Goal: Task Accomplishment & Management: Complete application form

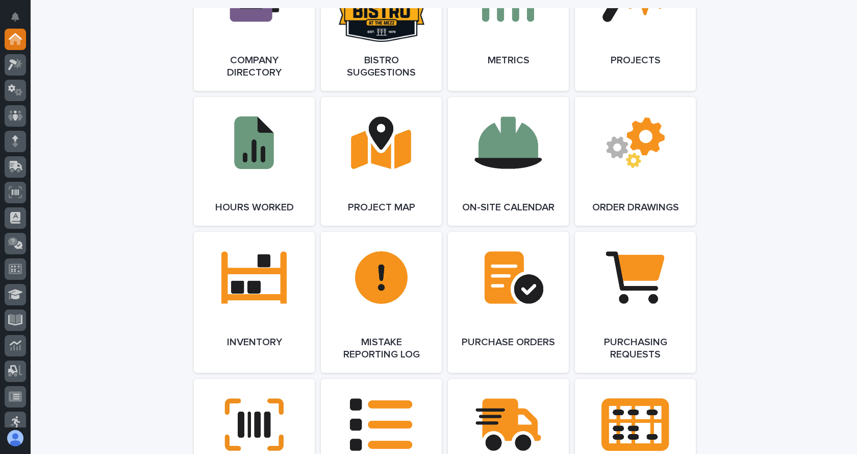
scroll to position [1021, 0]
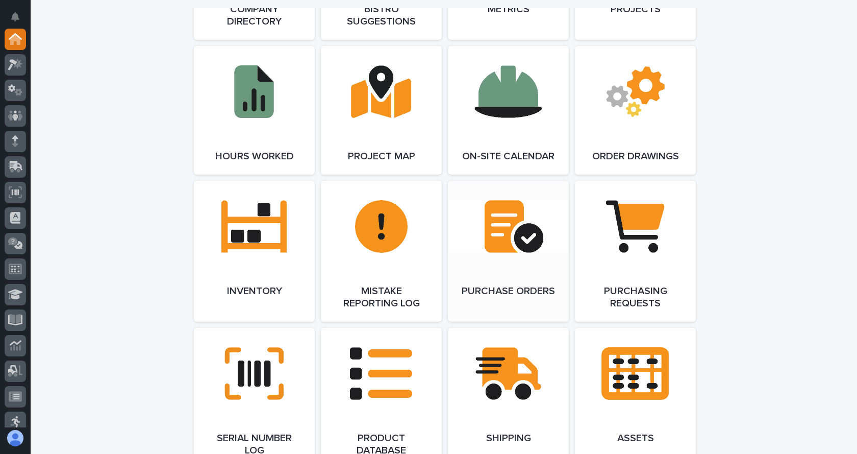
click at [514, 271] on link "Open Link" at bounding box center [508, 251] width 121 height 141
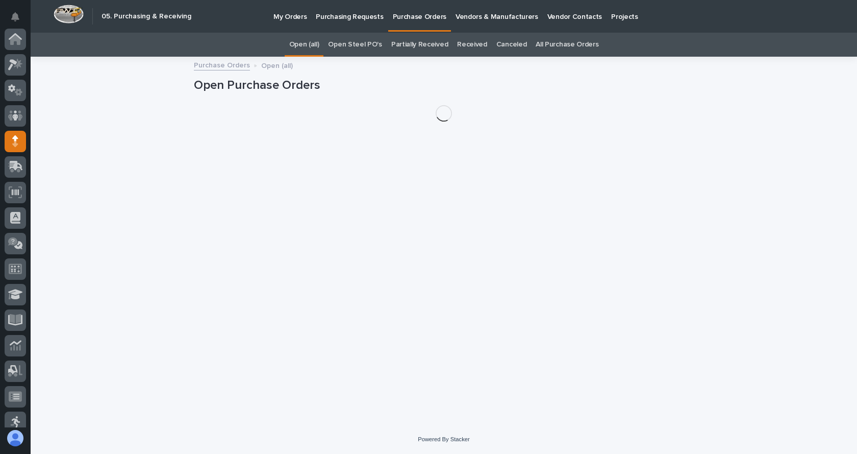
scroll to position [102, 0]
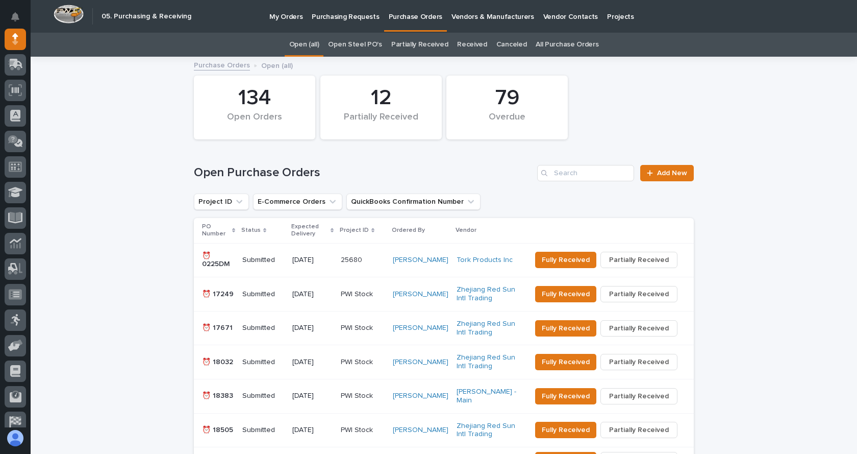
click at [673, 159] on div "Open Purchase Orders Add New" at bounding box center [444, 168] width 500 height 49
click at [667, 169] on span "Add New" at bounding box center [672, 172] width 30 height 7
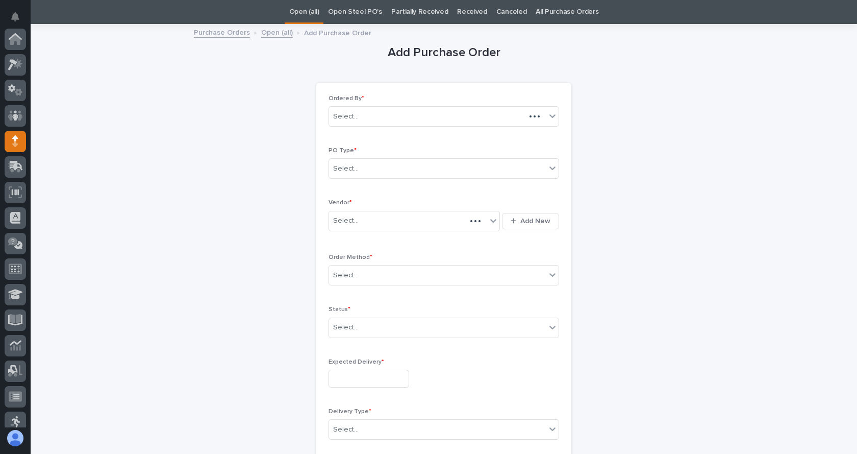
scroll to position [102, 0]
click at [394, 168] on div "Select..." at bounding box center [437, 168] width 217 height 17
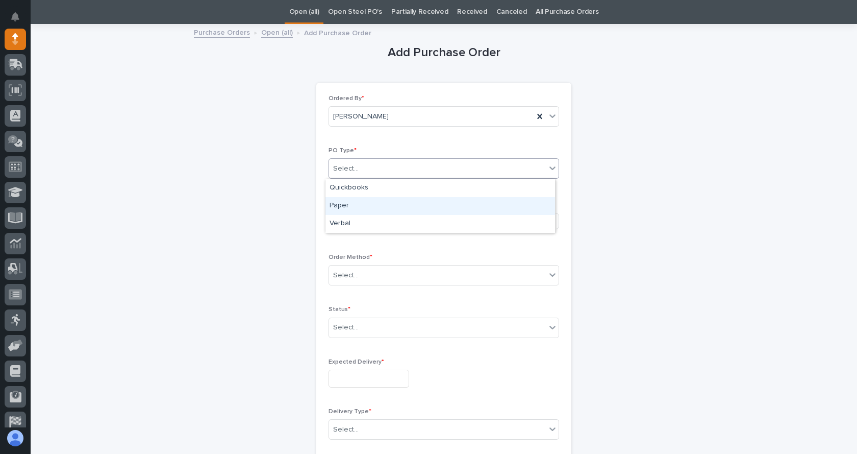
click at [357, 202] on div "Paper" at bounding box center [441, 206] width 230 height 18
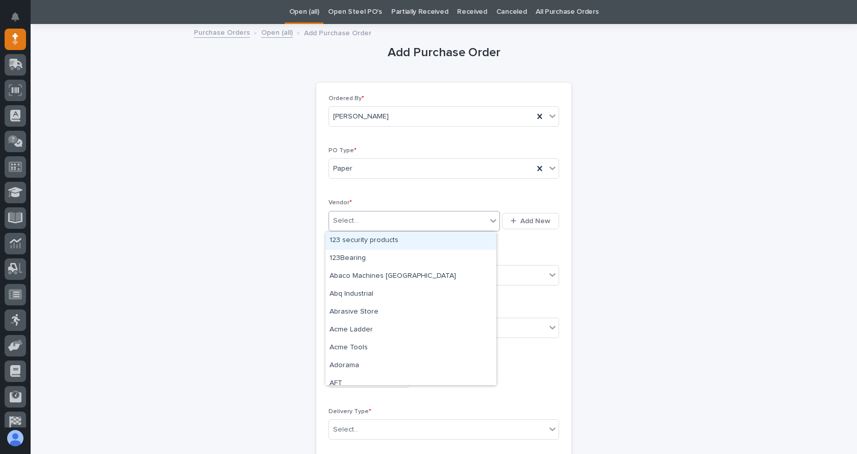
click at [361, 219] on div "Select..." at bounding box center [408, 220] width 158 height 17
type input "**"
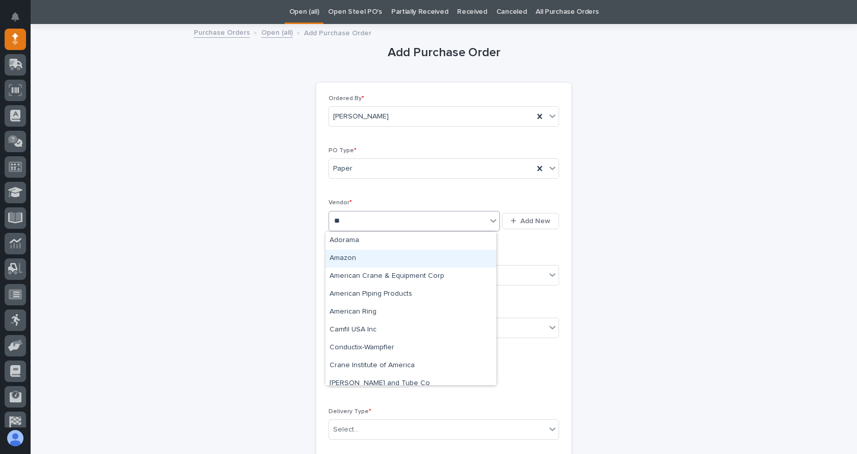
click at [348, 256] on div "Amazon" at bounding box center [411, 259] width 171 height 18
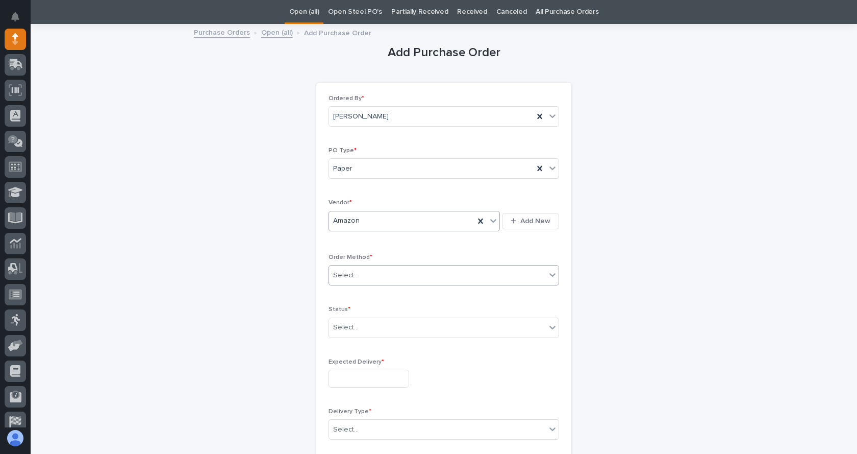
click at [380, 273] on div "Select..." at bounding box center [437, 275] width 217 height 17
click at [362, 296] on div "Online Order" at bounding box center [441, 295] width 230 height 18
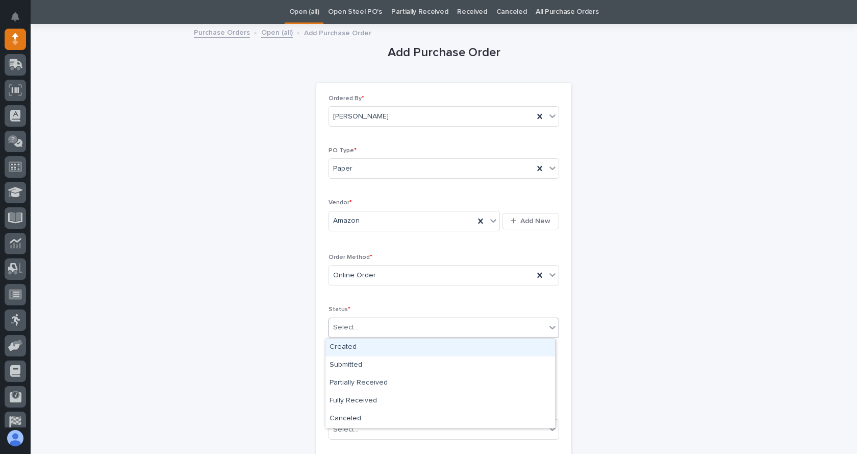
click at [357, 328] on div "Select..." at bounding box center [437, 327] width 217 height 17
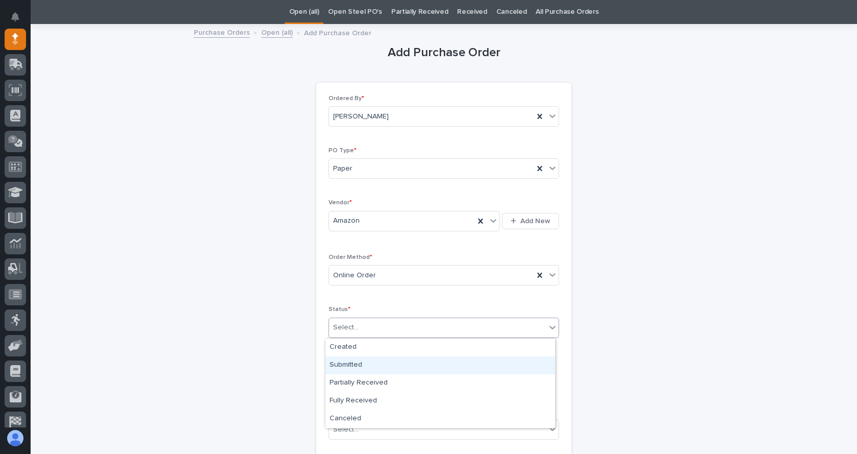
click at [350, 365] on div "Submitted" at bounding box center [441, 365] width 230 height 18
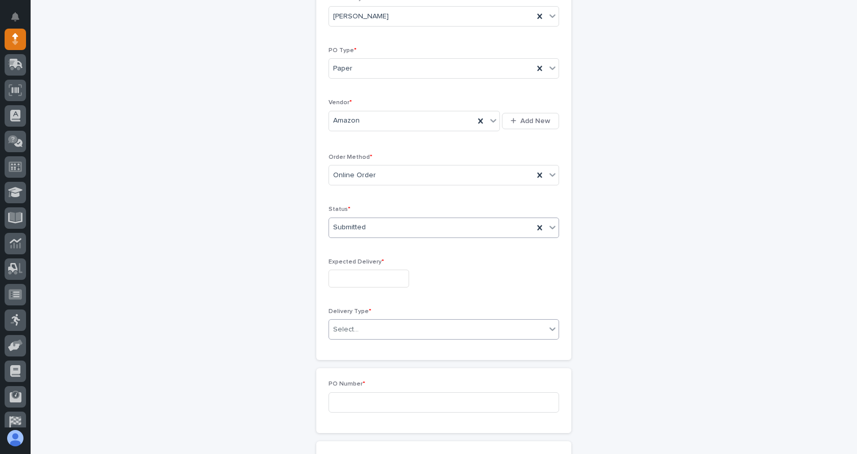
scroll to position [135, 0]
click at [354, 279] on input "text" at bounding box center [369, 276] width 81 height 18
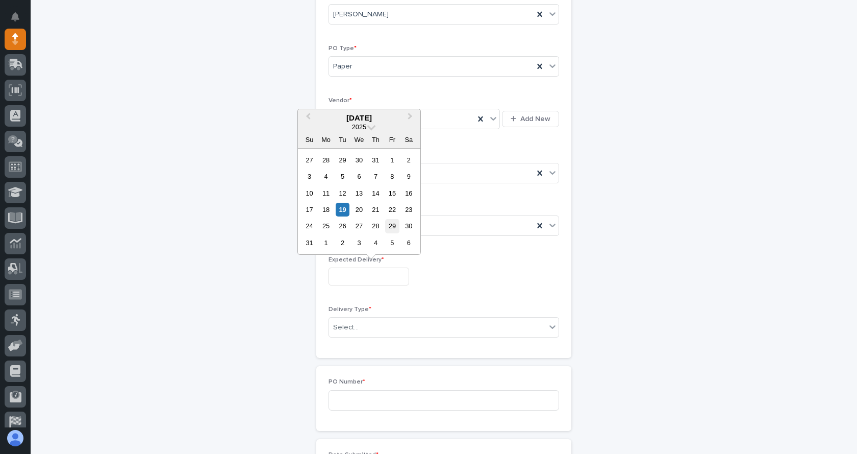
click at [394, 227] on div "29" at bounding box center [392, 226] width 14 height 14
type input "**********"
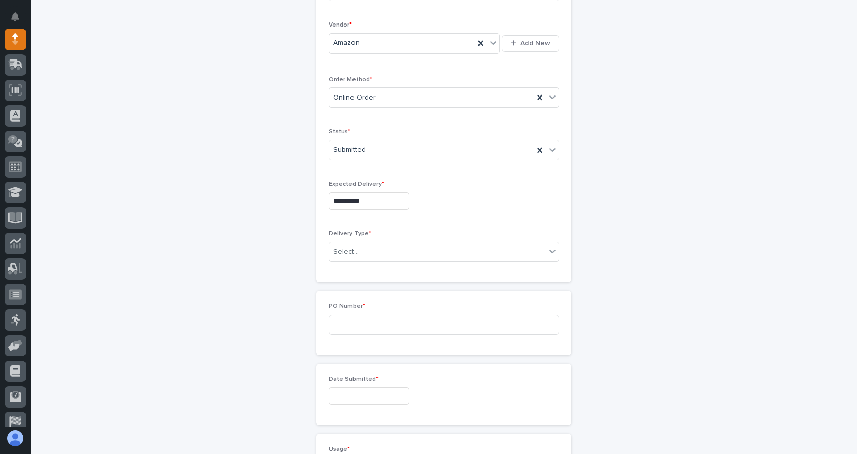
scroll to position [237, 0]
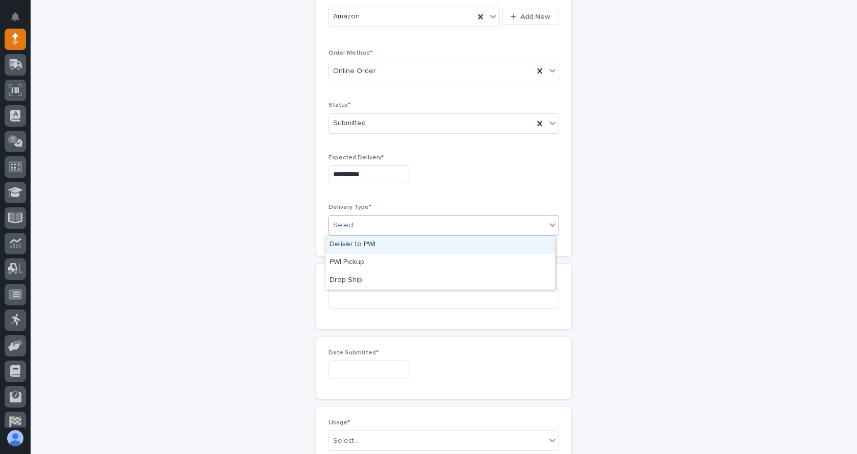
click at [365, 222] on div "Select..." at bounding box center [437, 225] width 217 height 17
click at [361, 244] on div "Deliver to PWI" at bounding box center [441, 245] width 230 height 18
click at [379, 297] on input at bounding box center [444, 298] width 231 height 20
type input "7448JL"
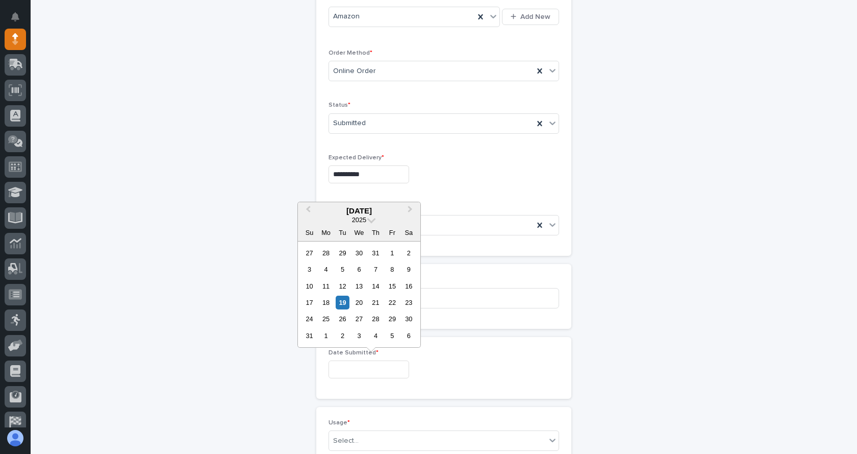
click at [358, 372] on input "text" at bounding box center [369, 369] width 81 height 18
click at [342, 301] on div "19" at bounding box center [343, 303] width 14 height 14
type input "**********"
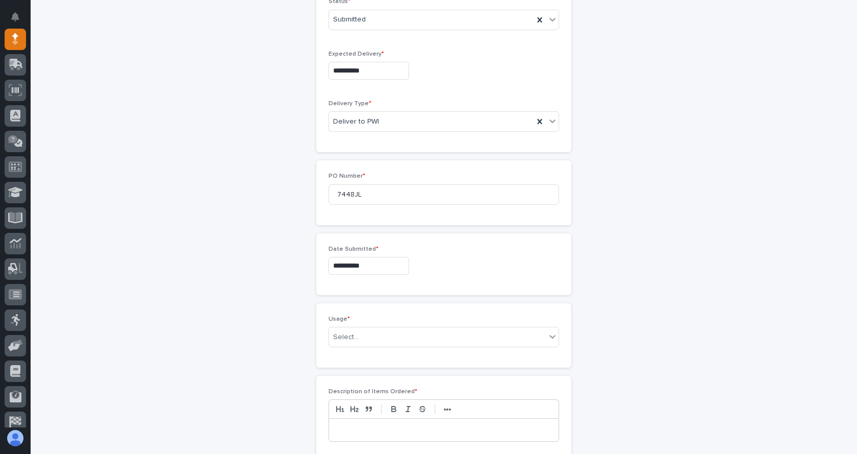
scroll to position [390, 0]
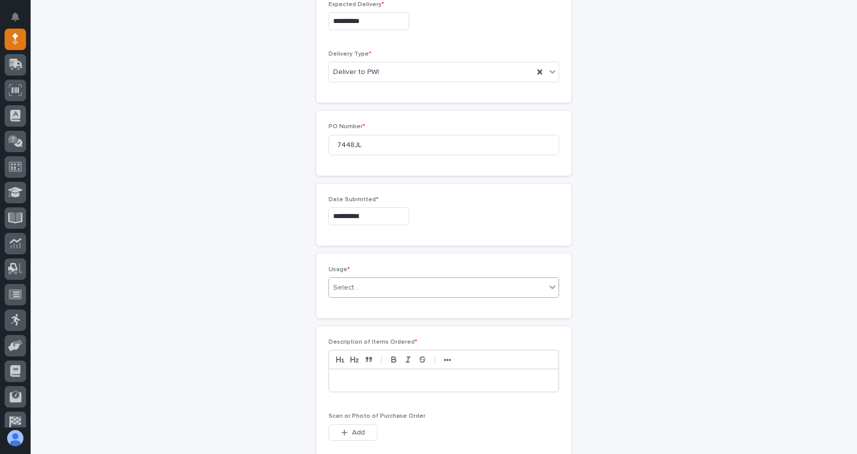
click at [369, 293] on div "Select..." at bounding box center [437, 287] width 217 height 17
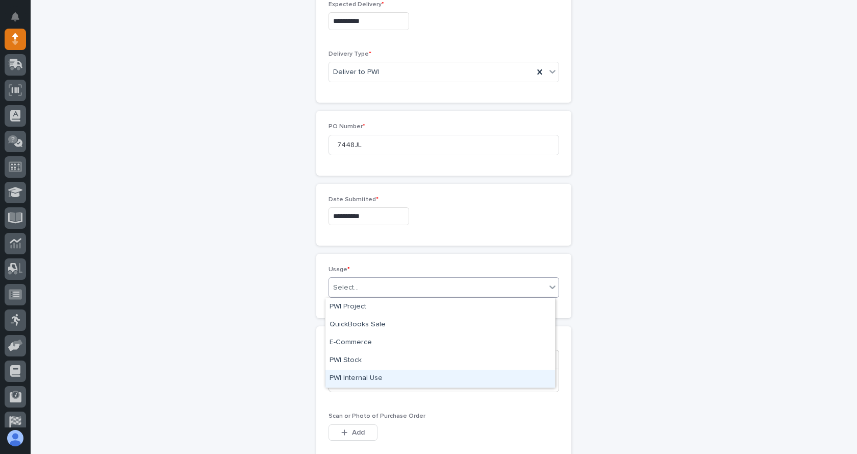
click at [362, 379] on div "PWI Internal Use" at bounding box center [441, 379] width 230 height 18
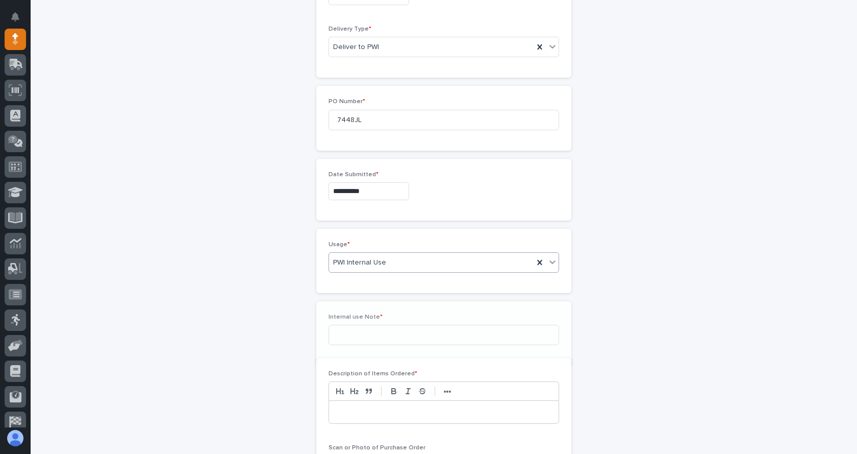
scroll to position [426, 0]
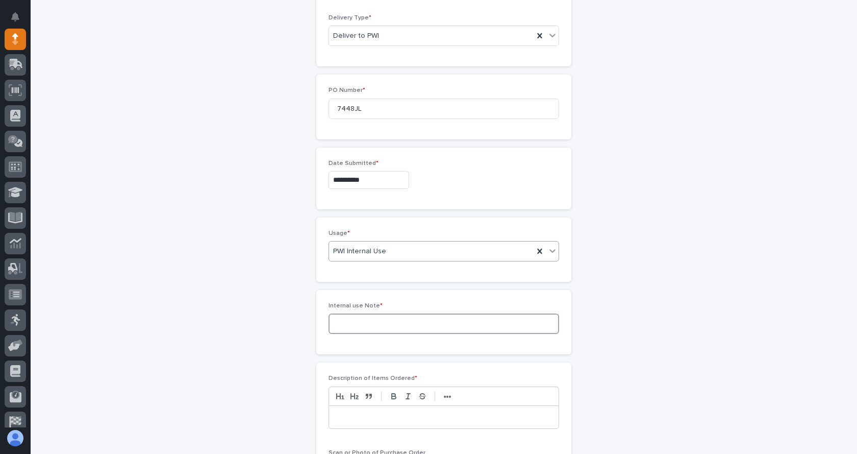
click at [353, 325] on input at bounding box center [444, 323] width 231 height 20
click at [391, 250] on div "PWI Internal Use" at bounding box center [431, 251] width 205 height 17
drag, startPoint x: 354, startPoint y: 297, endPoint x: 352, endPoint y: 324, distance: 27.1
click at [352, 324] on div "PWI Stock" at bounding box center [441, 324] width 230 height 18
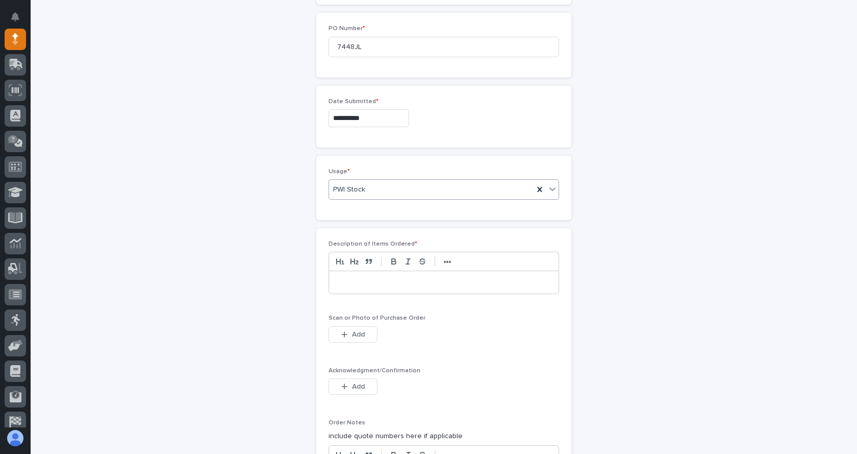
scroll to position [492, 0]
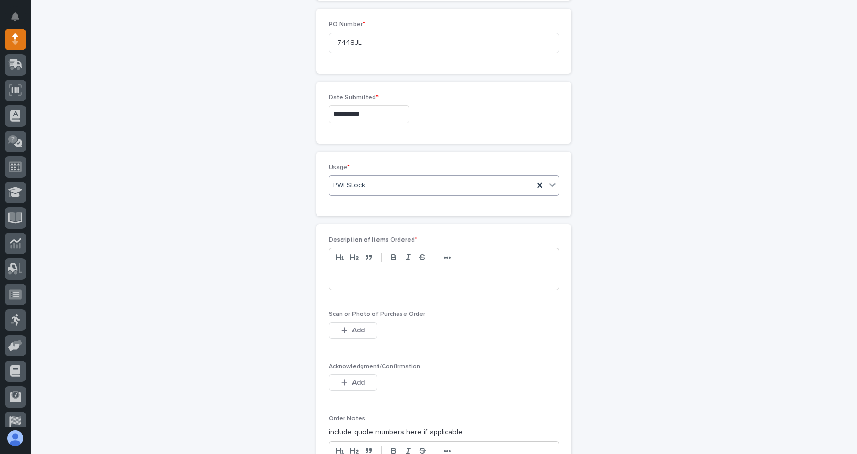
click at [357, 274] on p at bounding box center [444, 278] width 214 height 10
click at [342, 329] on icon "button" at bounding box center [344, 330] width 6 height 7
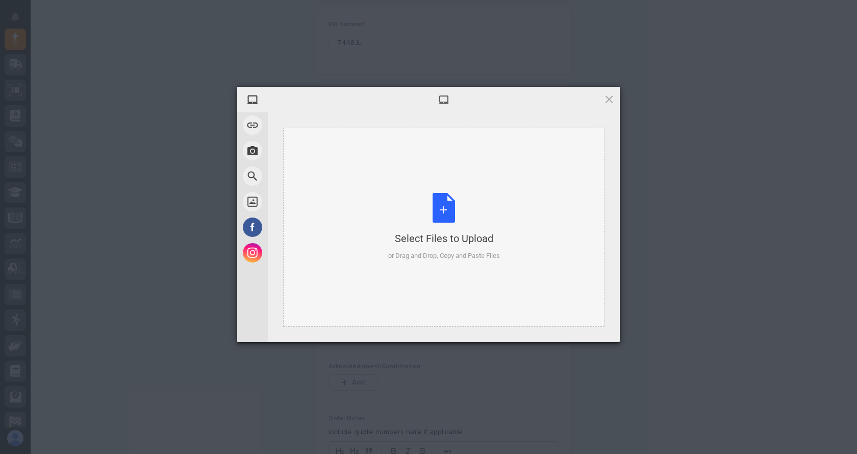
click at [460, 201] on div "Select Files to Upload or Drag and Drop, Copy and Paste Files" at bounding box center [444, 227] width 112 height 68
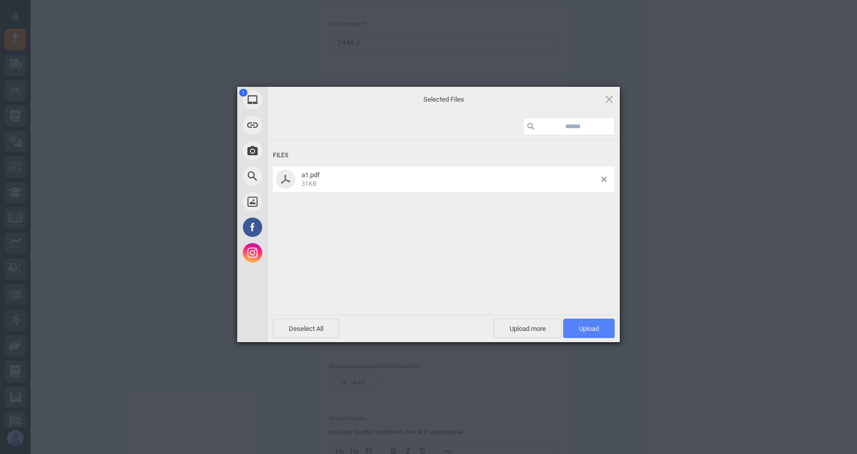
click at [589, 333] on span "Upload 1" at bounding box center [589, 327] width 52 height 19
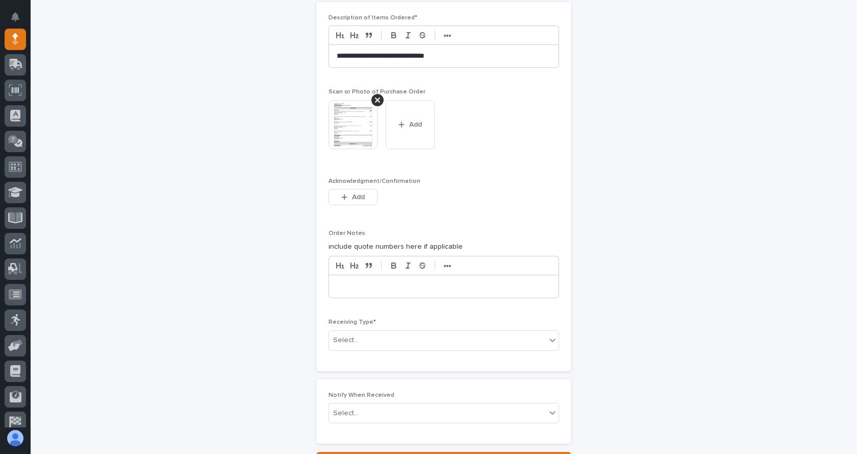
scroll to position [715, 0]
click at [384, 338] on div "Select..." at bounding box center [437, 339] width 217 height 17
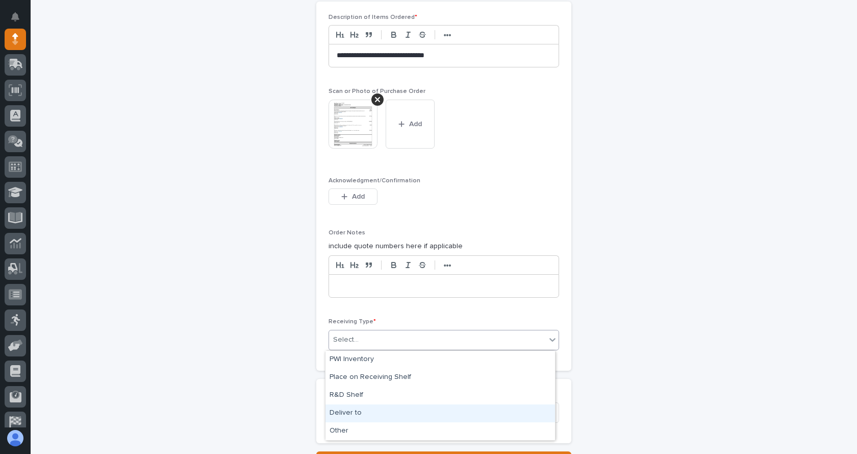
click at [350, 414] on div "Deliver to" at bounding box center [441, 413] width 230 height 18
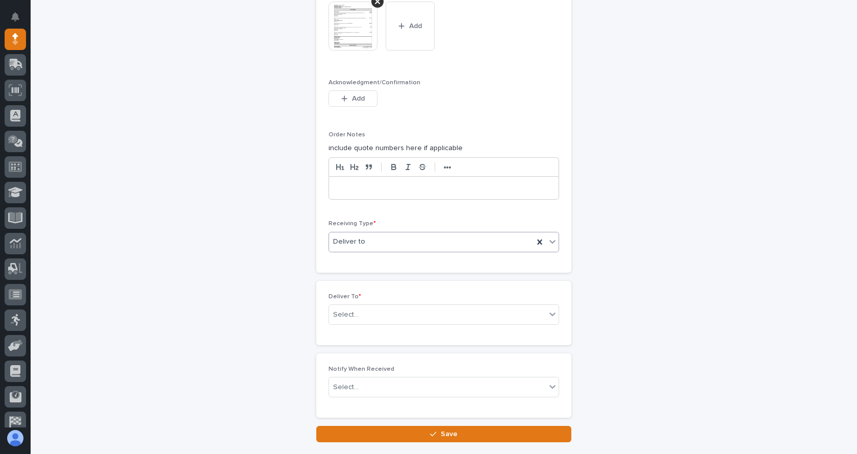
scroll to position [817, 0]
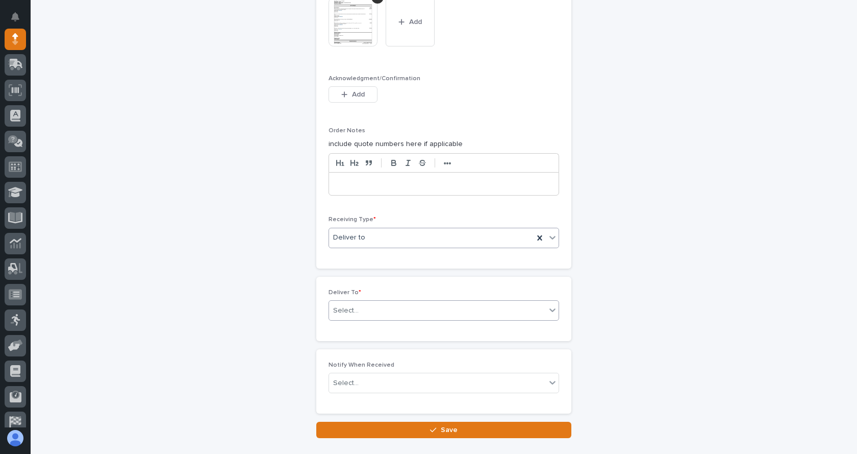
click at [381, 313] on div "Select..." at bounding box center [437, 310] width 217 height 17
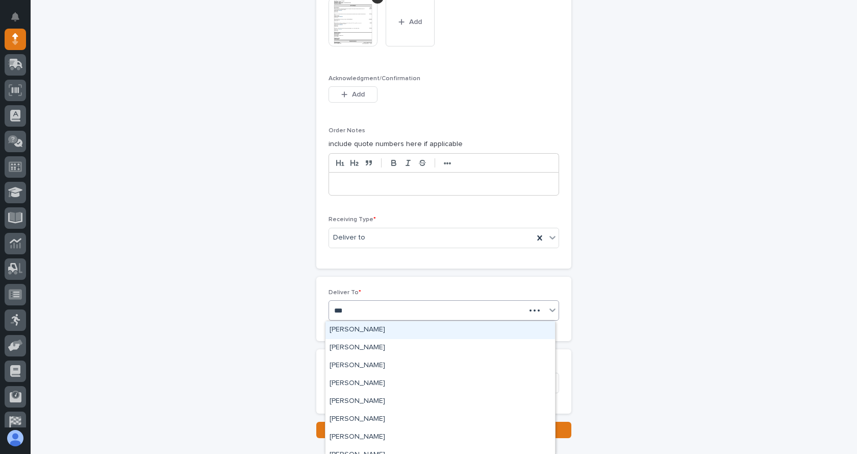
type input "****"
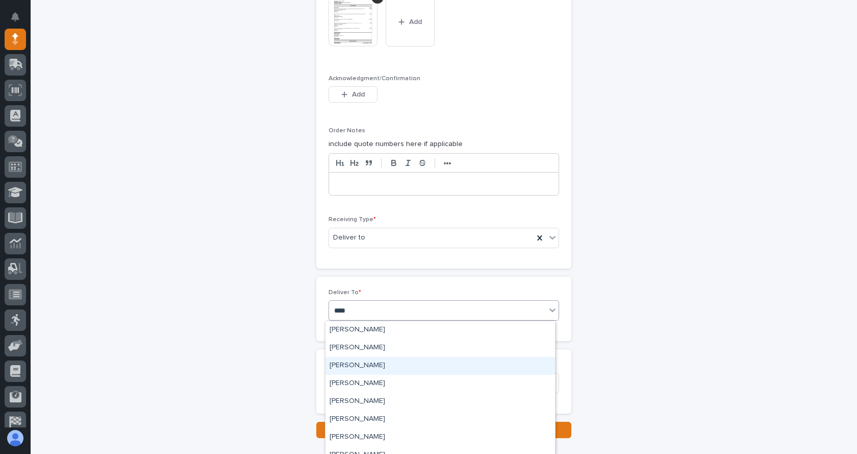
click at [356, 362] on div "[PERSON_NAME]" at bounding box center [441, 366] width 230 height 18
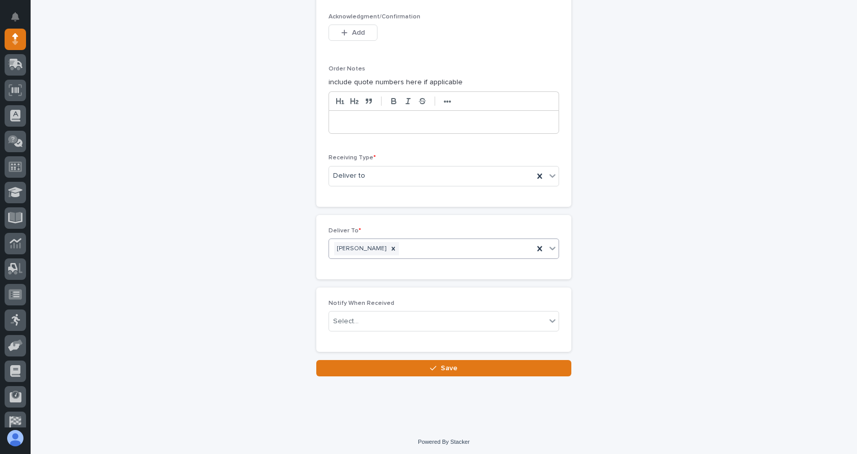
scroll to position [881, 0]
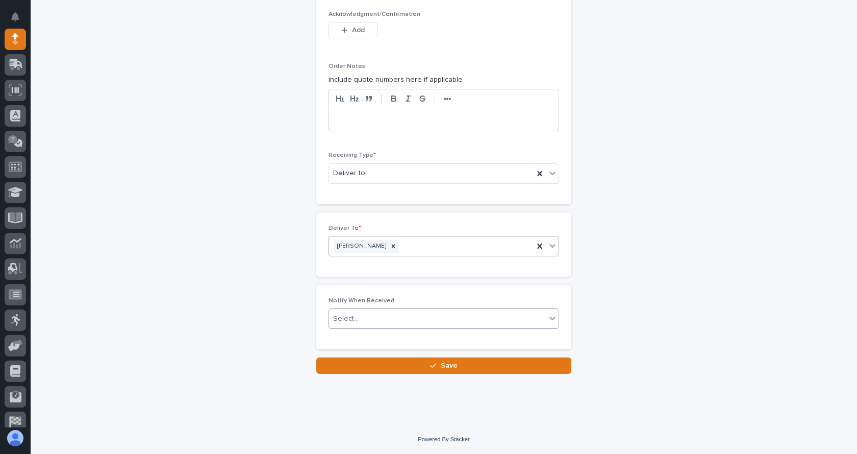
click at [391, 312] on div "Select..." at bounding box center [437, 318] width 217 height 17
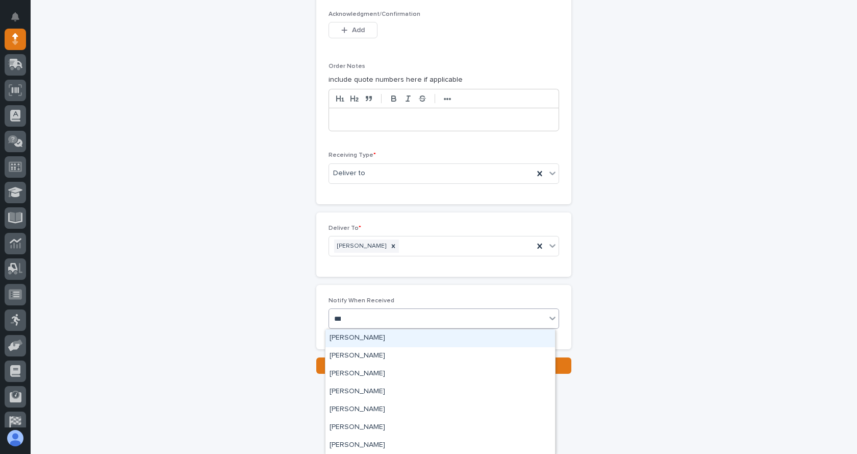
type input "****"
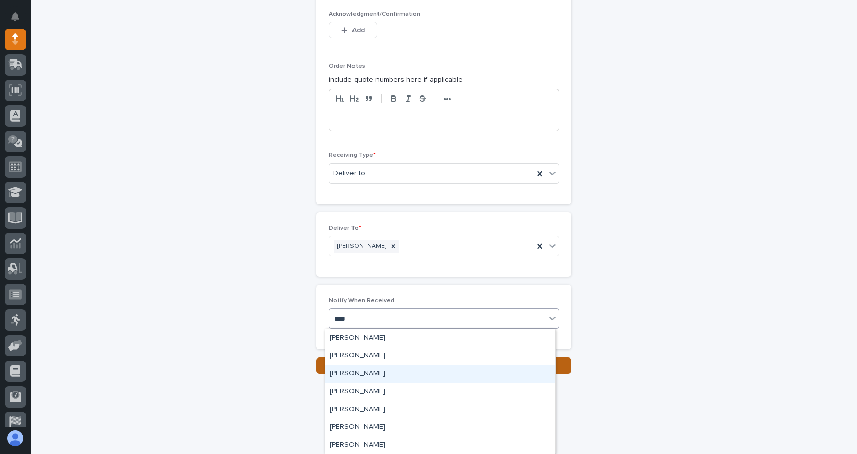
drag, startPoint x: 360, startPoint y: 370, endPoint x: 365, endPoint y: 371, distance: 5.2
click at [360, 370] on div "[PERSON_NAME]" at bounding box center [441, 374] width 230 height 18
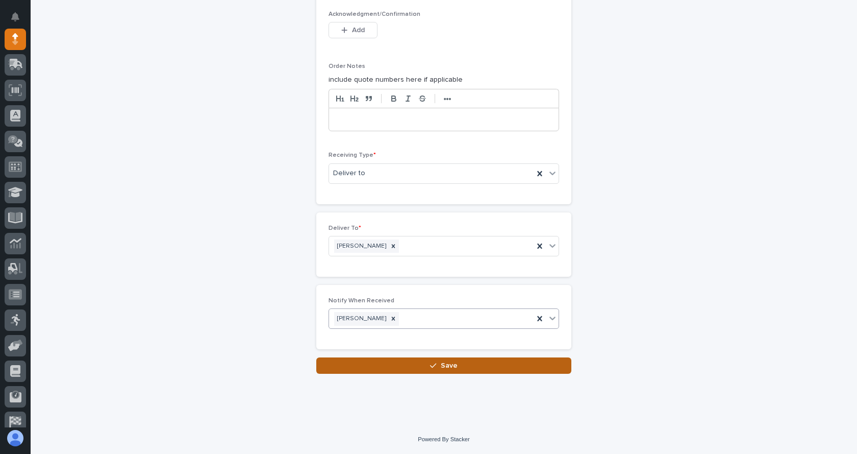
click at [453, 365] on span "Save" at bounding box center [449, 365] width 17 height 7
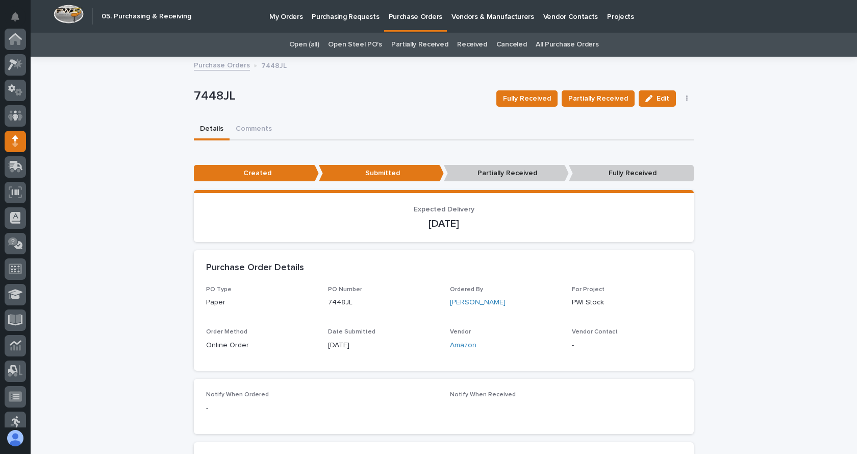
scroll to position [102, 0]
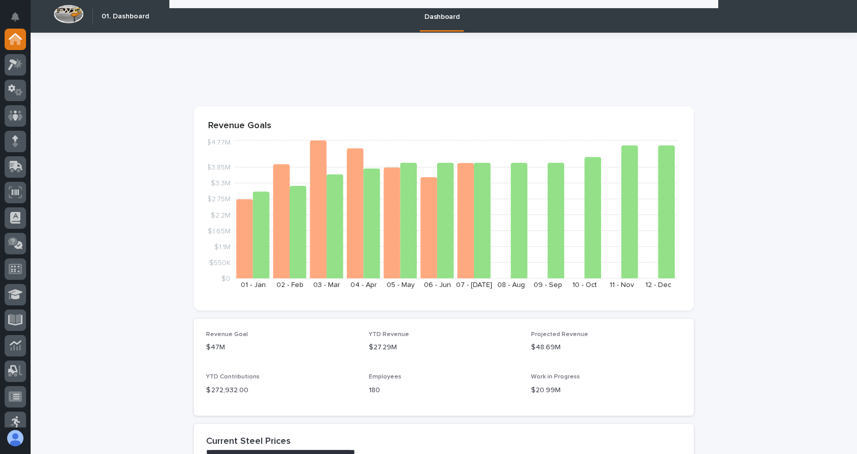
scroll to position [1429, 0]
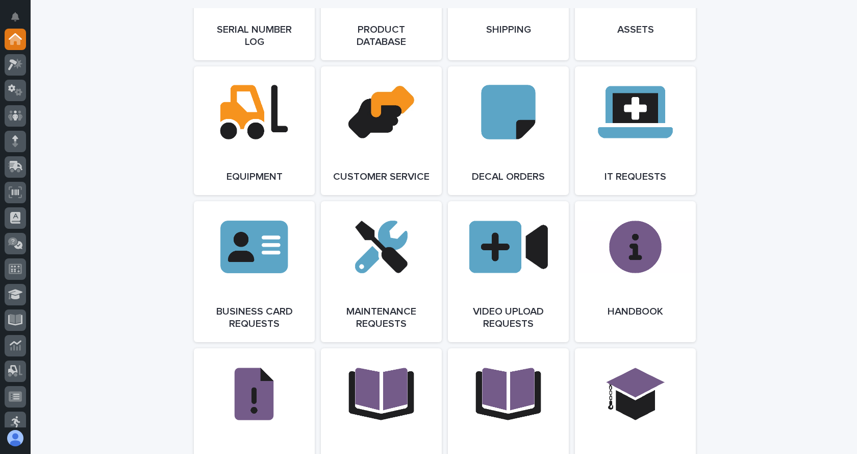
click at [396, 287] on link "Open Link" at bounding box center [381, 271] width 121 height 141
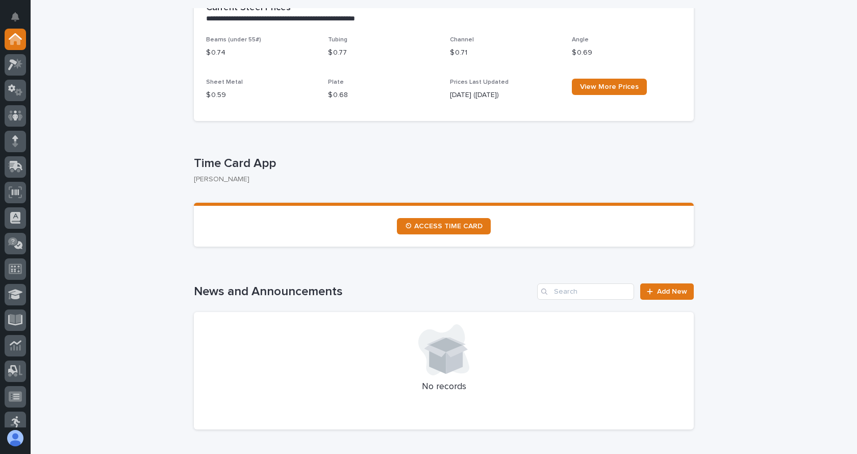
scroll to position [357, 0]
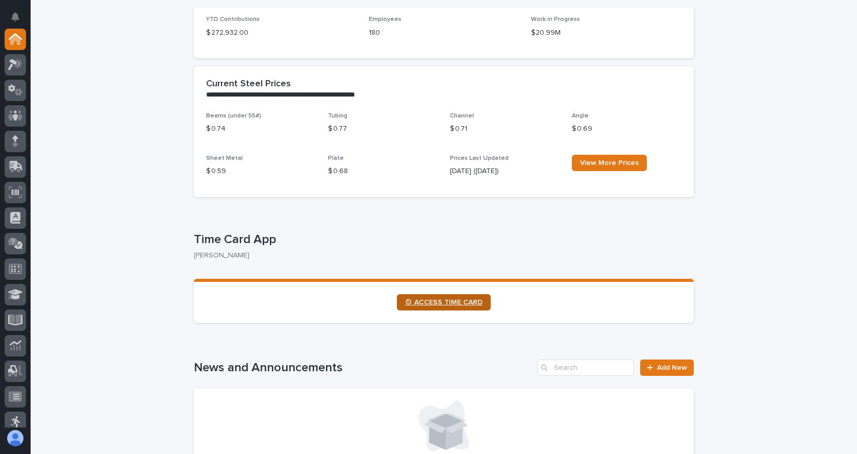
click at [433, 302] on span "⏲ ACCESS TIME CARD" at bounding box center [444, 302] width 78 height 7
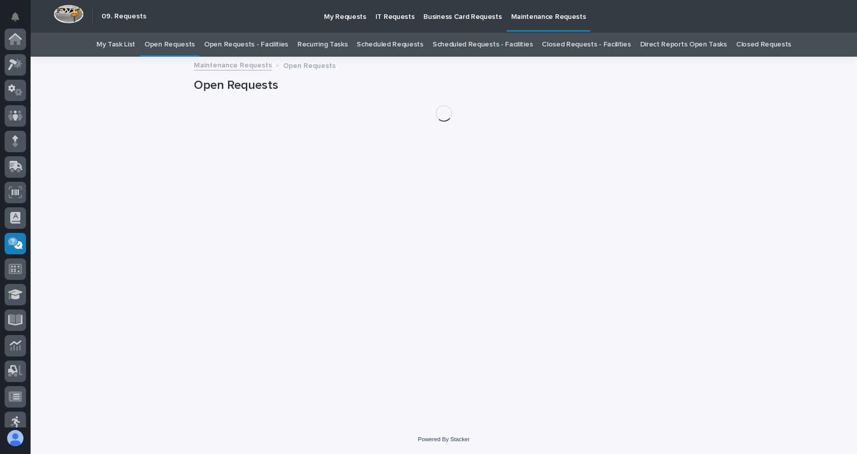
scroll to position [163, 0]
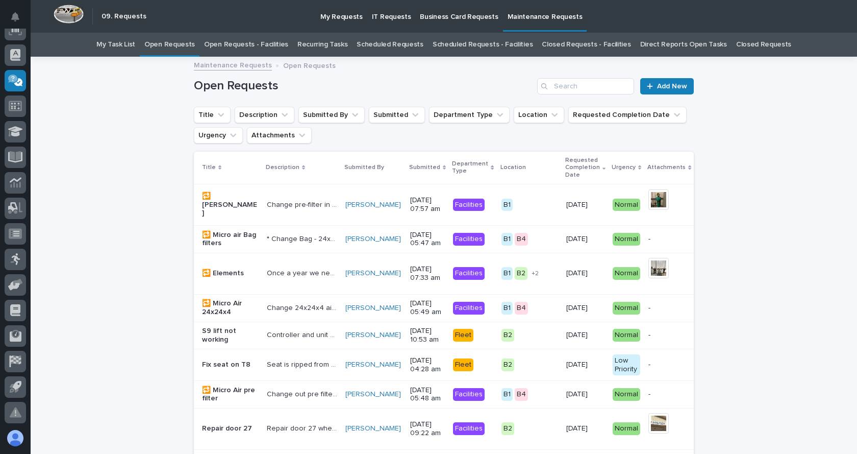
click at [269, 44] on link "Open Requests - Facilities" at bounding box center [246, 45] width 84 height 24
